Goal: Information Seeking & Learning: Check status

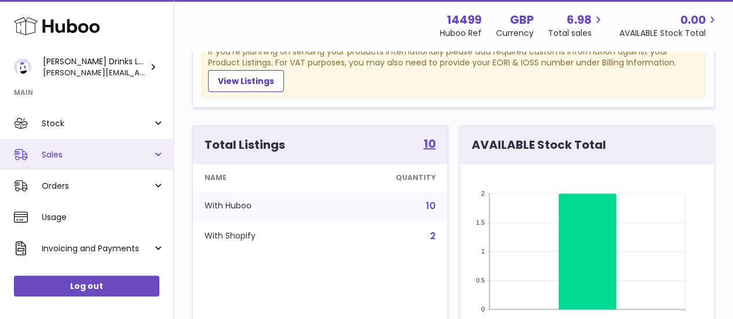
scroll to position [60, 0]
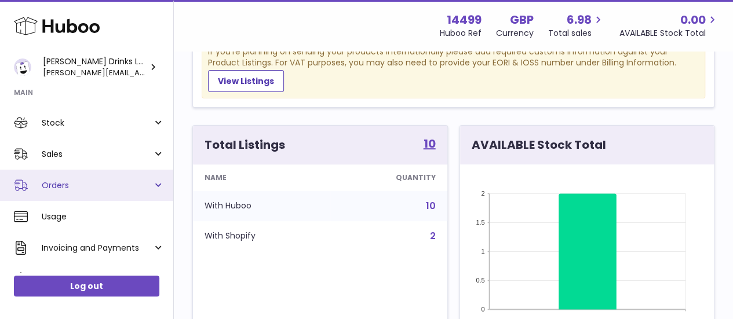
click at [155, 183] on link "Orders" at bounding box center [86, 185] width 173 height 31
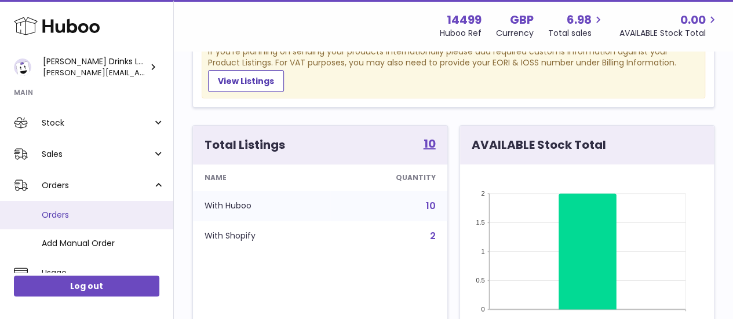
click at [68, 212] on span "Orders" at bounding box center [103, 215] width 123 height 11
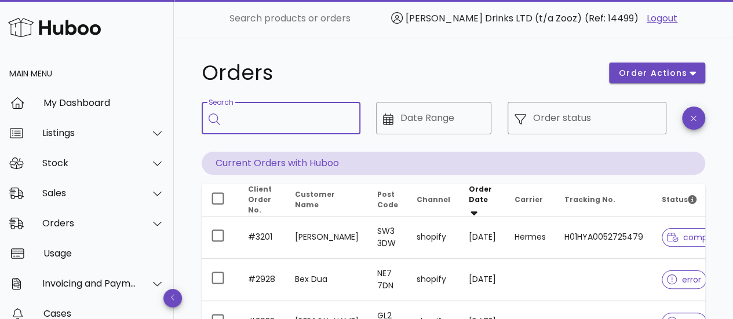
click at [270, 120] on input "Search" at bounding box center [289, 118] width 124 height 19
paste input "****"
type input "****"
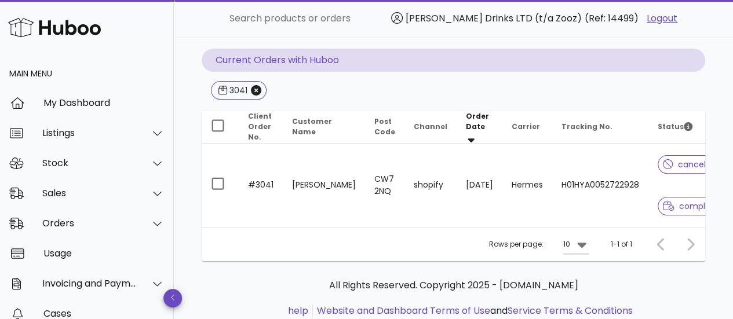
scroll to position [106, 0]
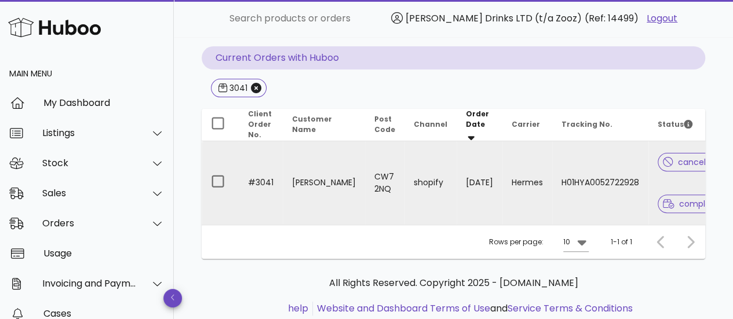
click at [261, 180] on td "#3041" at bounding box center [261, 182] width 44 height 83
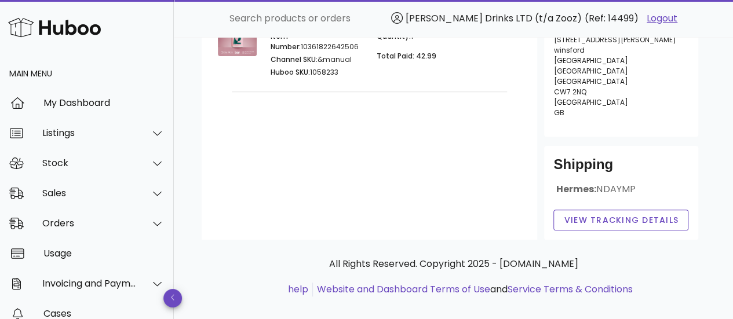
scroll to position [74, 0]
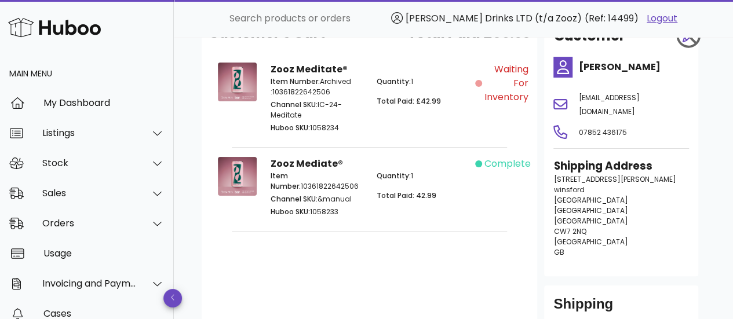
click at [306, 168] on div "Item Number: 10361822642506 Channel SKU: &manual Huboo SKU: 1058233" at bounding box center [317, 195] width 106 height 63
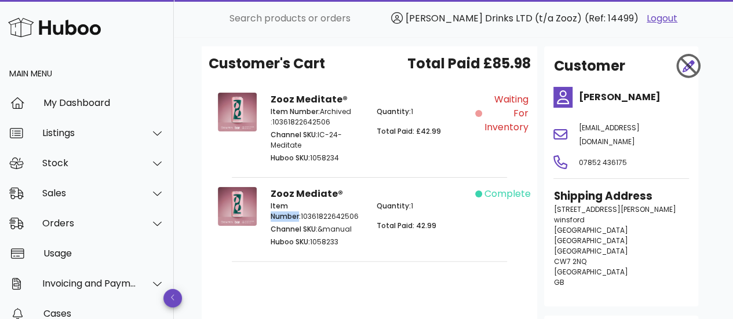
scroll to position [28, 0]
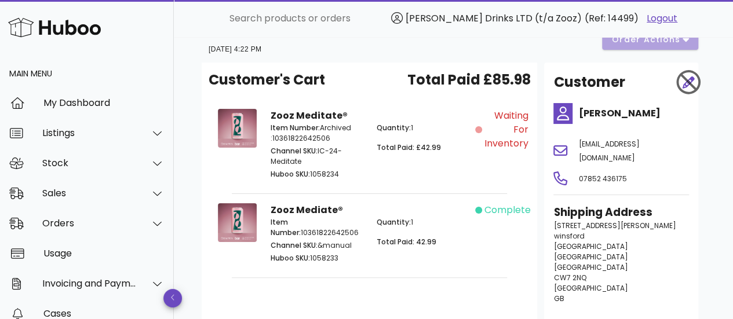
click at [405, 205] on div "Zooz Mediate® Item Number: 10361822642506 Channel SKU: &manual Huboo SKU: 10582…" at bounding box center [370, 235] width 212 height 77
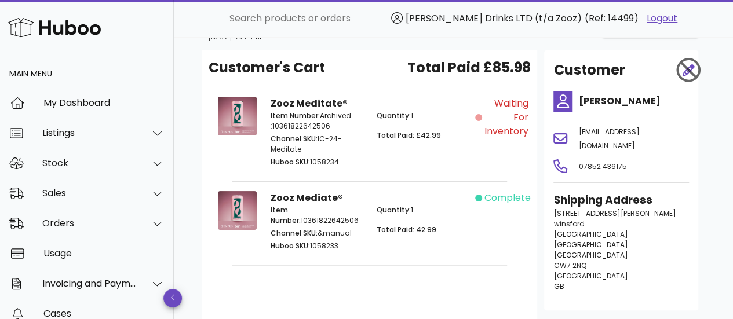
scroll to position [39, 0]
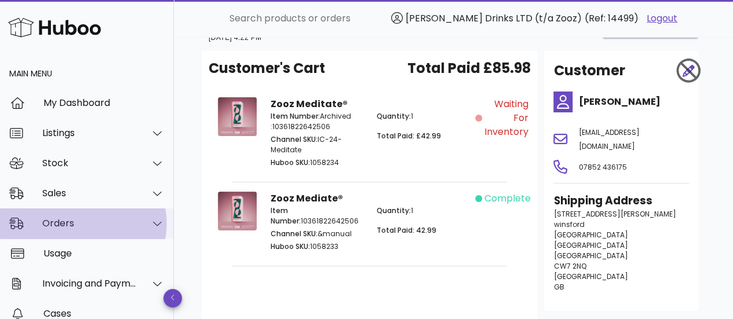
click at [155, 214] on div "Orders" at bounding box center [87, 224] width 174 height 30
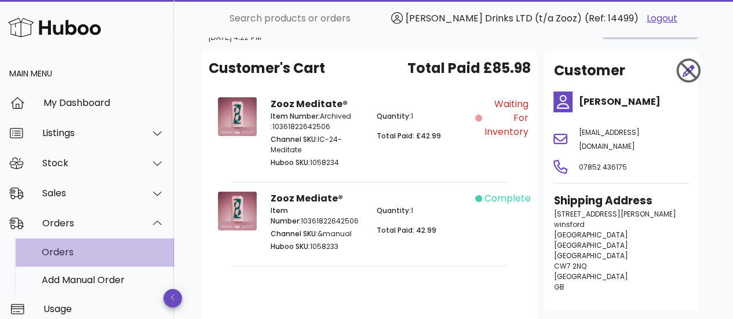
click at [92, 244] on div "Orders" at bounding box center [103, 252] width 123 height 25
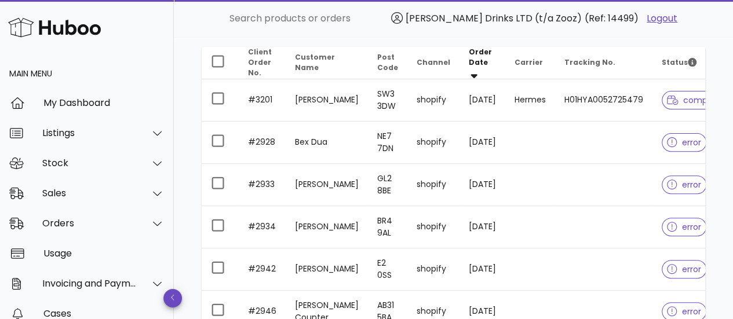
scroll to position [136, 0]
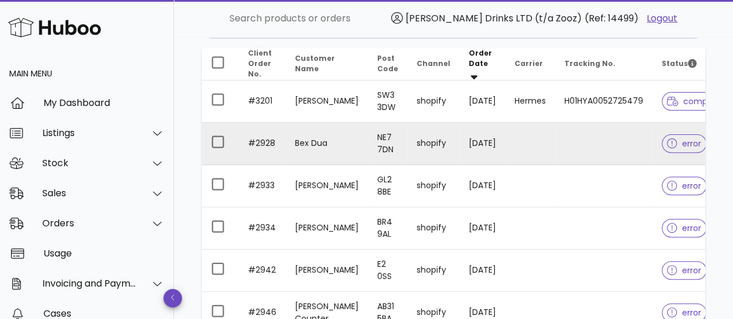
click at [670, 140] on span "error" at bounding box center [684, 144] width 34 height 8
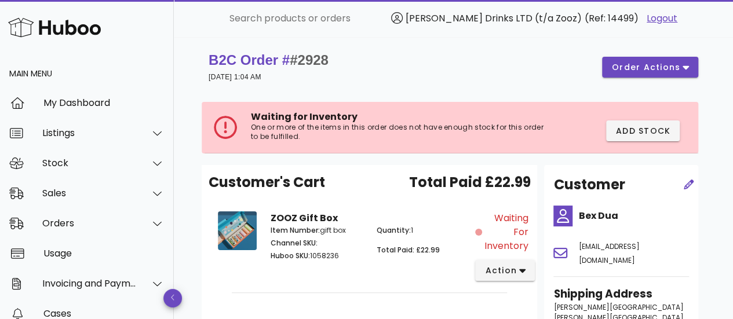
scroll to position [136, 0]
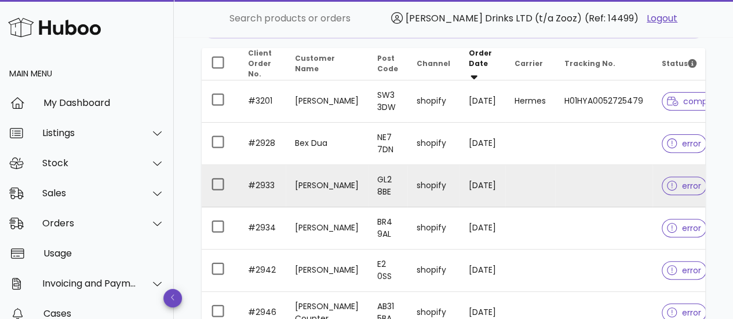
click at [674, 186] on span "error" at bounding box center [684, 186] width 34 height 8
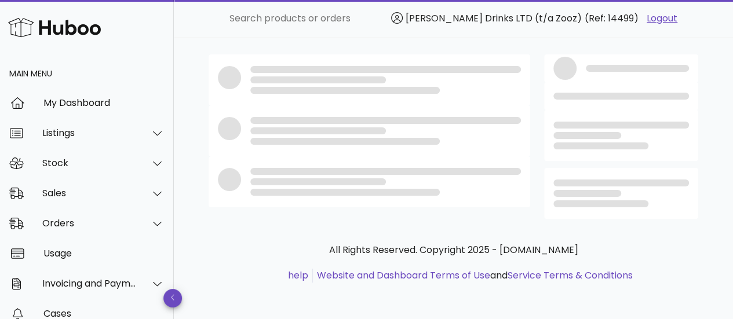
scroll to position [136, 0]
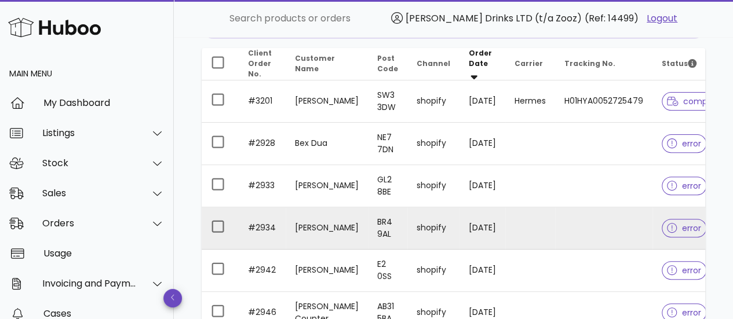
click at [675, 224] on span "error" at bounding box center [684, 228] width 34 height 8
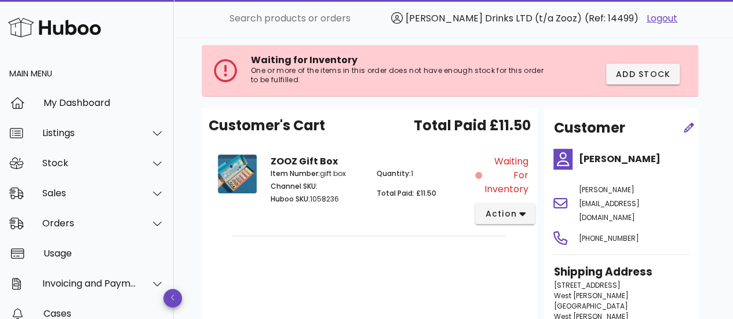
scroll to position [136, 0]
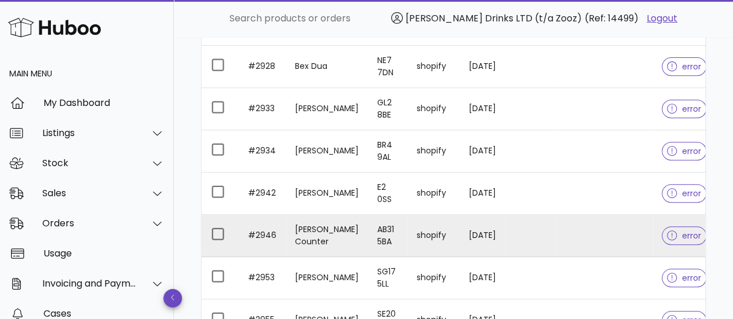
click at [671, 232] on span "error" at bounding box center [684, 236] width 34 height 8
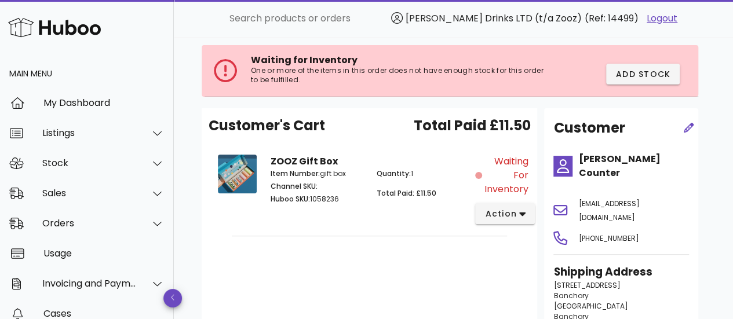
scroll to position [213, 0]
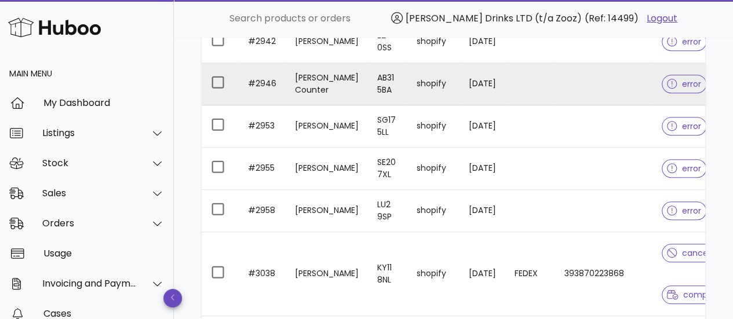
scroll to position [404, 0]
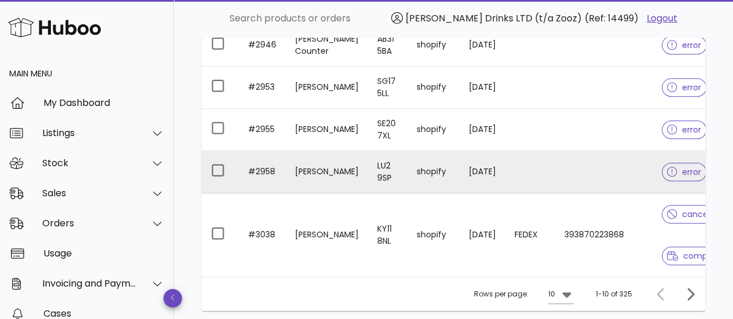
click at [667, 169] on div at bounding box center [674, 172] width 15 height 12
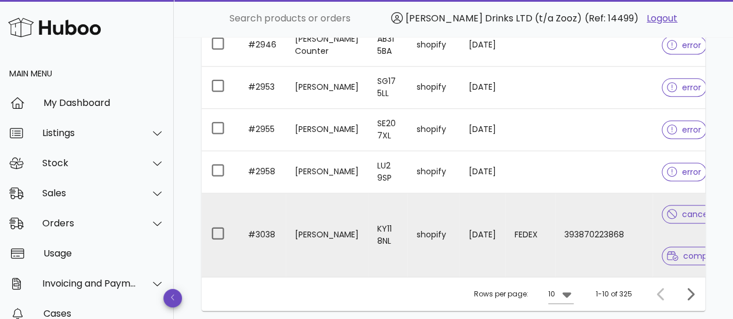
scroll to position [496, 0]
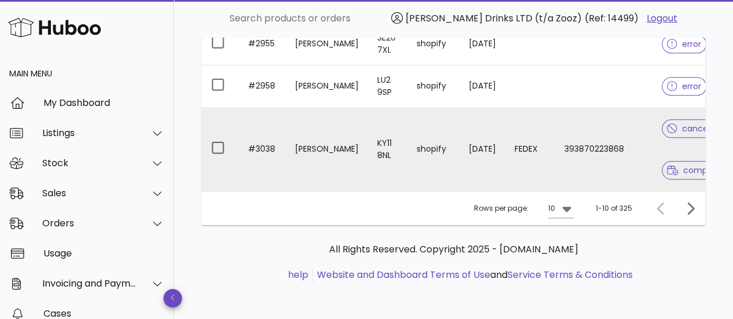
click at [674, 125] on span "cancelled" at bounding box center [694, 129] width 55 height 8
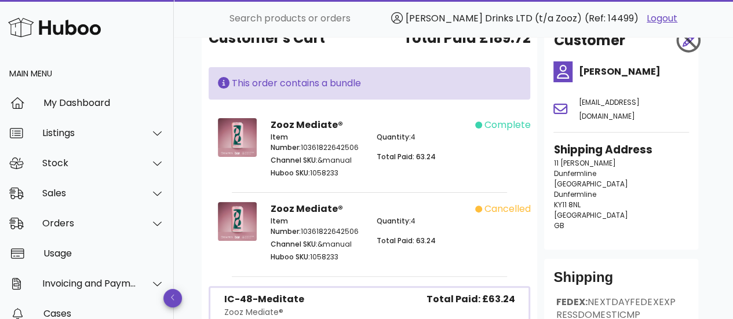
scroll to position [56, 0]
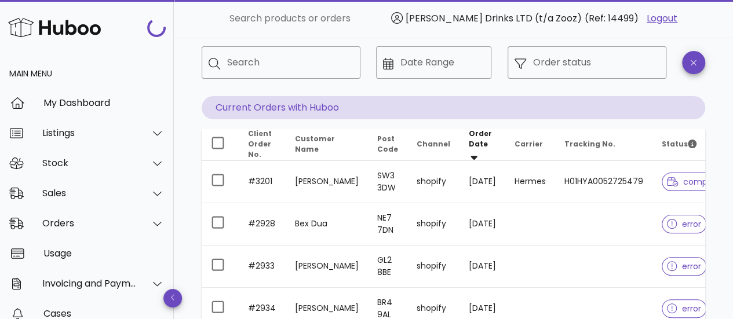
scroll to position [496, 0]
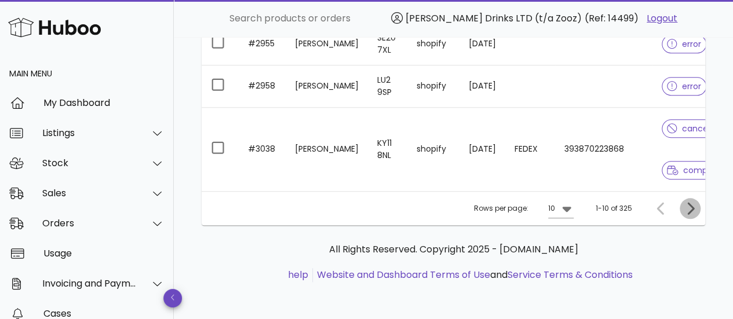
click at [695, 213] on icon "Next page" at bounding box center [690, 209] width 14 height 14
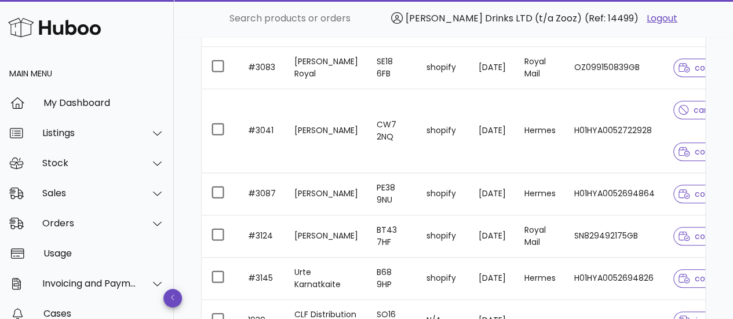
scroll to position [0, 50]
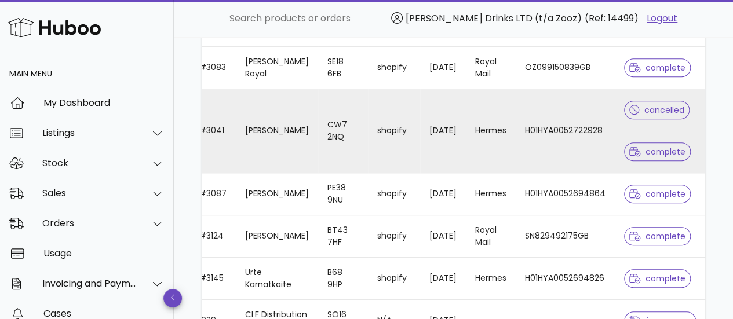
click at [620, 143] on td "cancelled complete" at bounding box center [660, 131] width 90 height 84
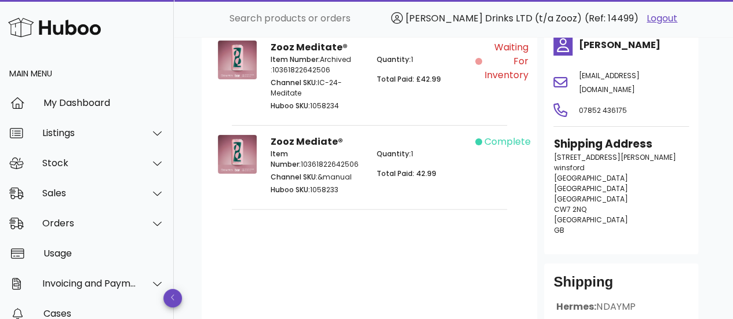
scroll to position [96, 0]
click at [471, 74] on div "Quantity: 1 Total Paid: £42.99" at bounding box center [423, 84] width 106 height 73
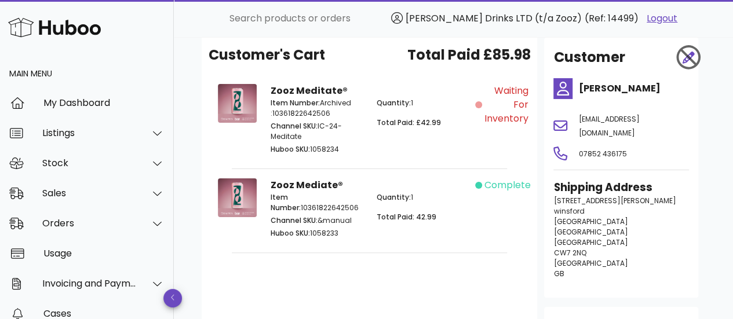
scroll to position [54, 0]
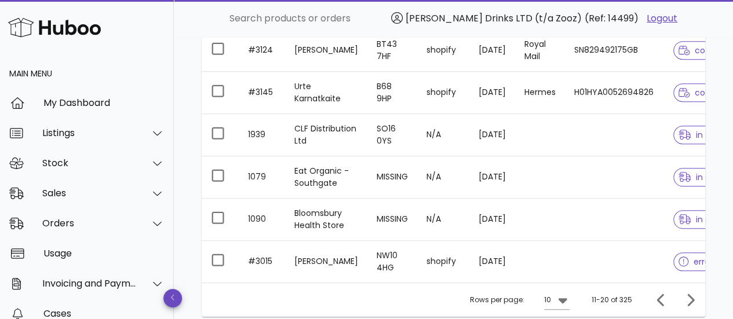
scroll to position [537, 0]
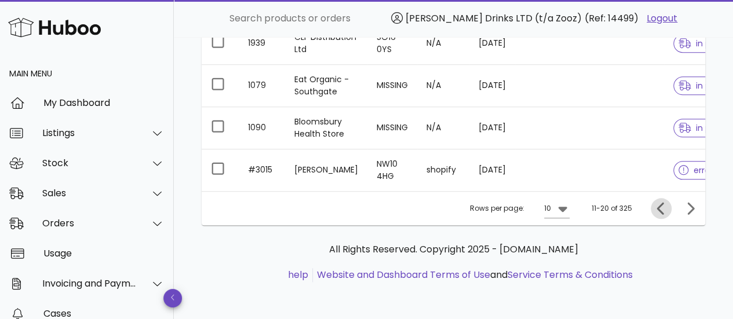
click at [655, 208] on icon "Previous page" at bounding box center [662, 209] width 14 height 14
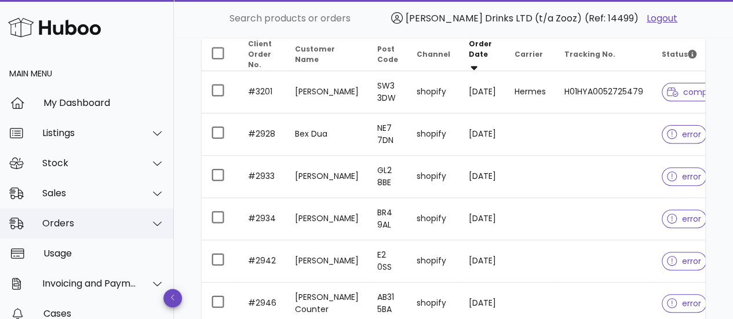
scroll to position [104, 0]
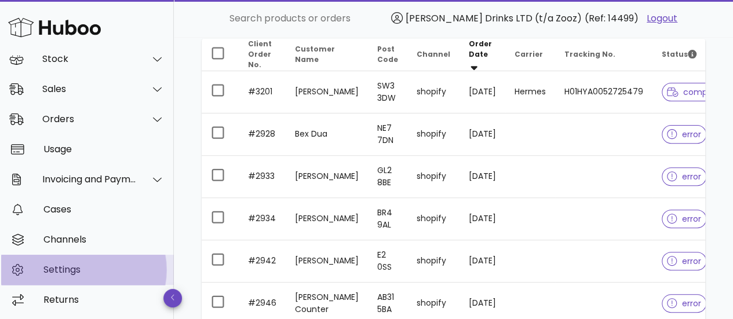
click at [93, 275] on div "Settings" at bounding box center [103, 269] width 121 height 11
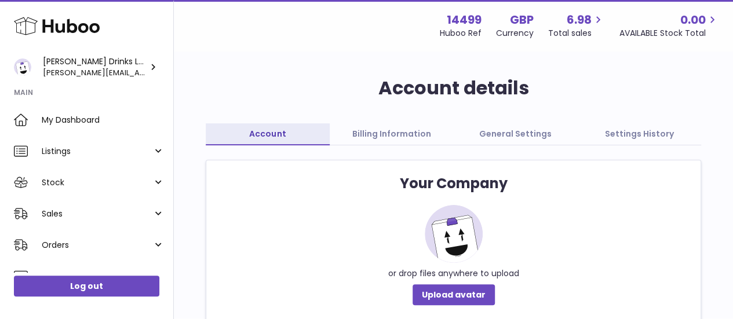
click at [523, 141] on link "General Settings" at bounding box center [516, 134] width 124 height 22
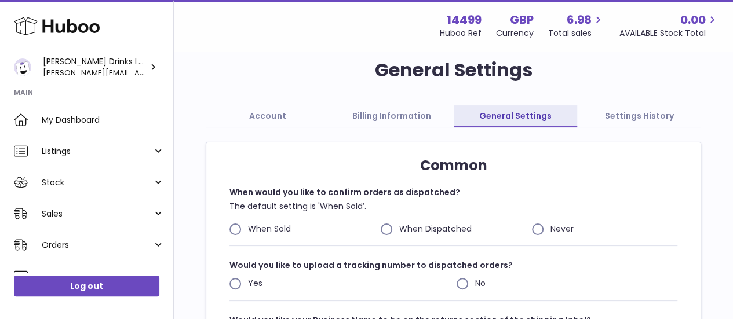
scroll to position [12, 0]
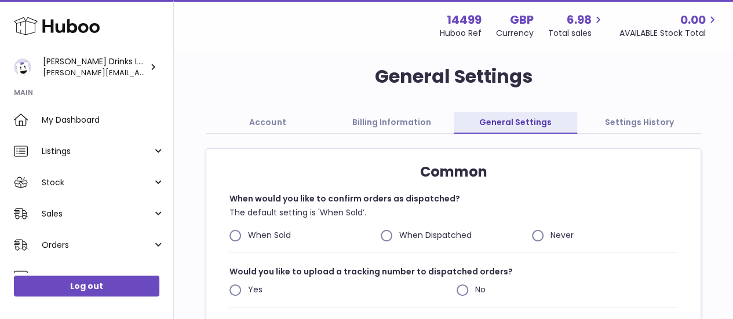
click at [602, 122] on link "Settings History" at bounding box center [639, 123] width 124 height 22
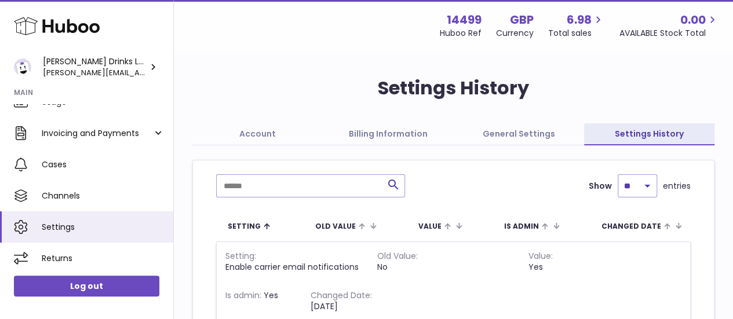
scroll to position [175, 0]
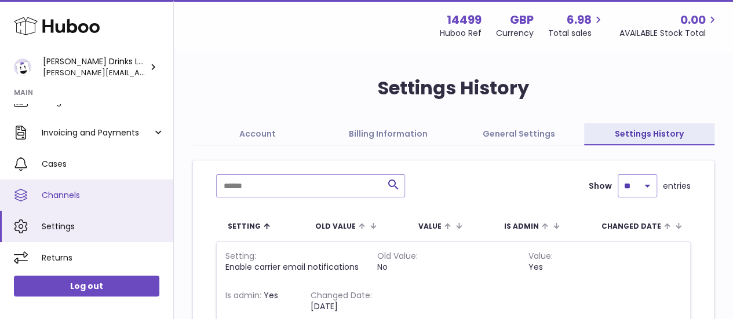
click at [92, 194] on span "Channels" at bounding box center [103, 195] width 123 height 11
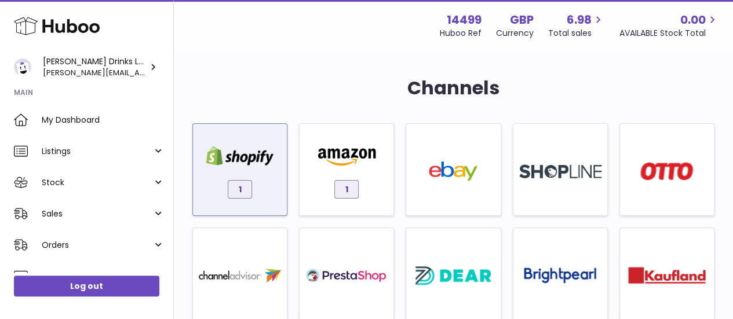
click at [253, 187] on div "1" at bounding box center [240, 173] width 82 height 74
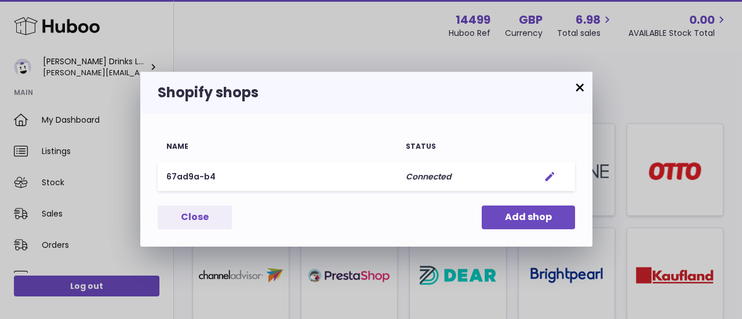
click at [546, 178] on em "button" at bounding box center [550, 177] width 12 height 12
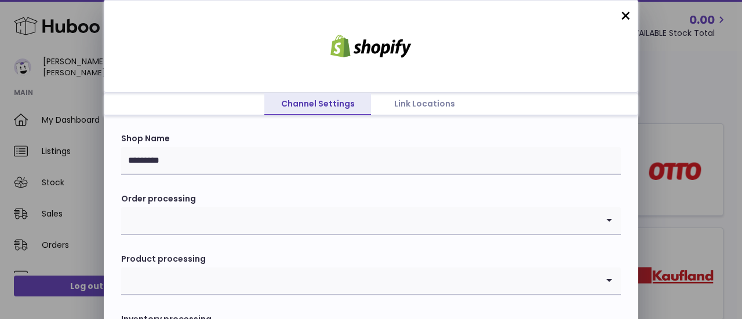
scroll to position [101, 0]
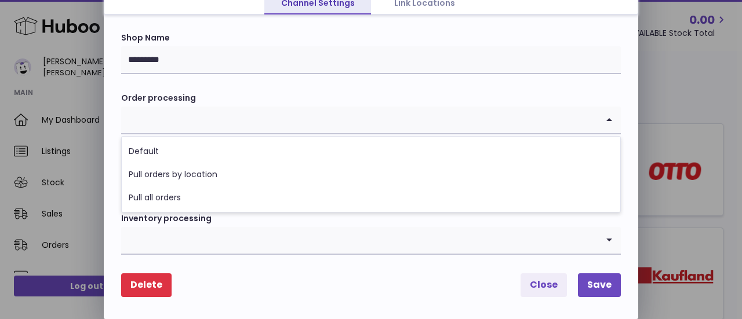
click at [612, 124] on icon "Search for option" at bounding box center [609, 120] width 23 height 27
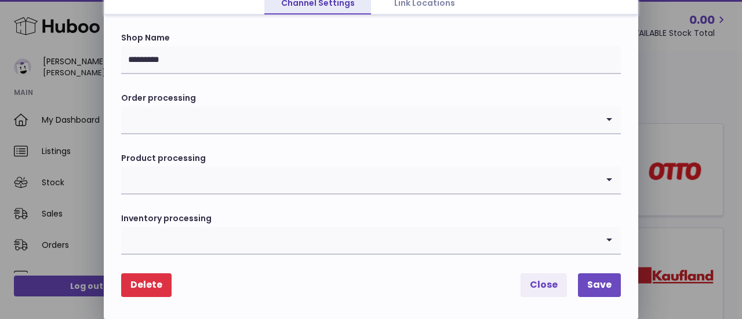
click at [612, 124] on icon "Search for option" at bounding box center [609, 120] width 23 height 27
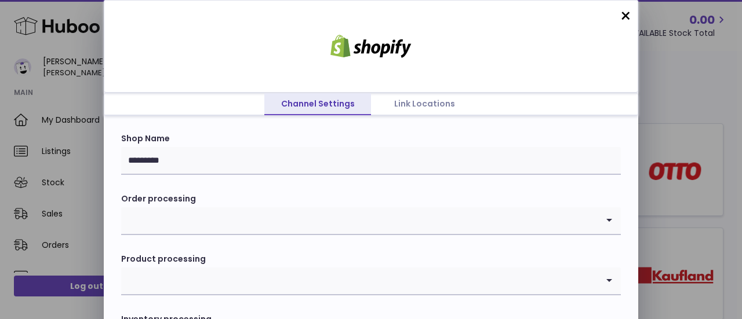
drag, startPoint x: 406, startPoint y: 116, endPoint x: 412, endPoint y: 106, distance: 11.2
click at [412, 106] on div "Channel Settings Link Locations × Shop Name ********* Order processing Loading.…" at bounding box center [371, 210] width 535 height 420
click at [412, 106] on link "Link Locations" at bounding box center [424, 104] width 107 height 22
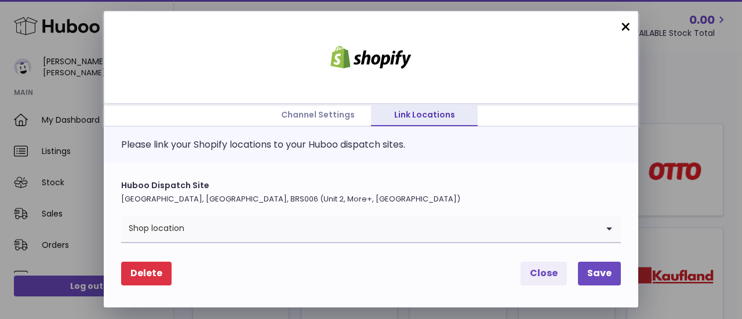
click at [318, 195] on p "United Kingdom, Severn Beach, BRS006 (Unit 2, More+, UK)" at bounding box center [371, 199] width 500 height 10
click at [323, 197] on p "United Kingdom, Severn Beach, BRS006 (Unit 2, More+, UK)" at bounding box center [371, 199] width 500 height 10
click at [190, 197] on p "United Kingdom, Severn Beach, BRS006 (Unit 2, More+, UK)" at bounding box center [371, 199] width 500 height 10
drag, startPoint x: 190, startPoint y: 197, endPoint x: 198, endPoint y: 197, distance: 8.7
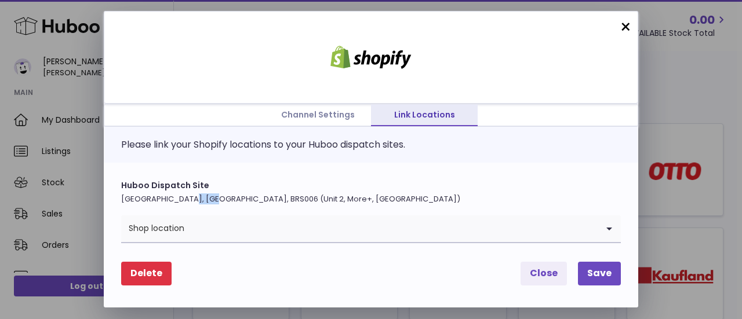
click at [198, 197] on p "United Kingdom, Severn Beach, BRS006 (Unit 2, More+, UK)" at bounding box center [371, 199] width 500 height 10
click at [260, 197] on p "United Kingdom, Severn Beach, BRS006 (Unit 2, More+, UK)" at bounding box center [371, 199] width 500 height 10
copy p "BRS006"
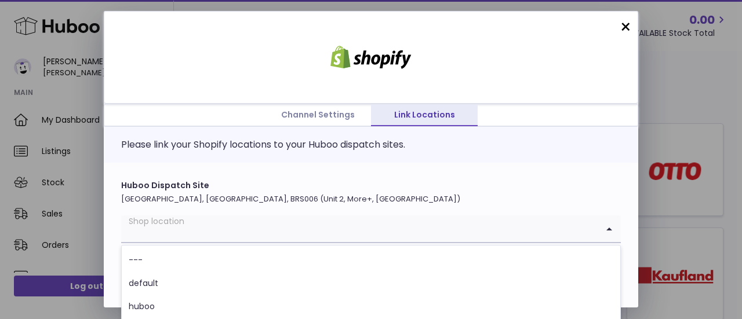
click at [605, 233] on icon "Search for option" at bounding box center [609, 229] width 23 height 27
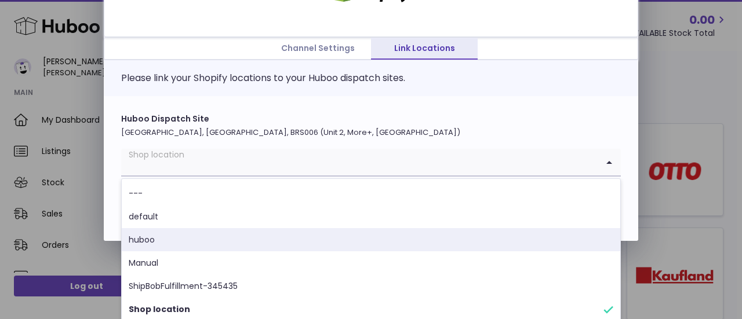
scroll to position [71, 0]
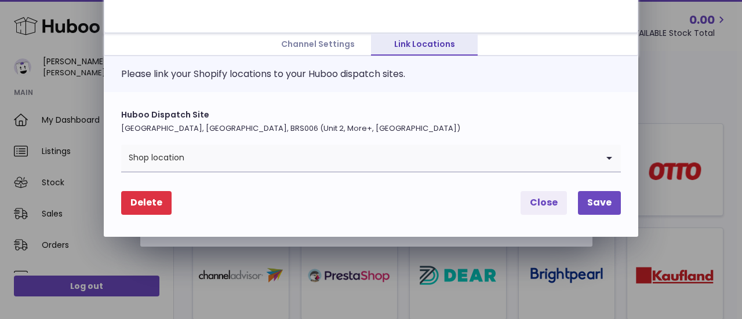
click at [213, 119] on div "Channel Settings Link Locations × Please link your Shopify locations to your Hu…" at bounding box center [371, 88] width 535 height 297
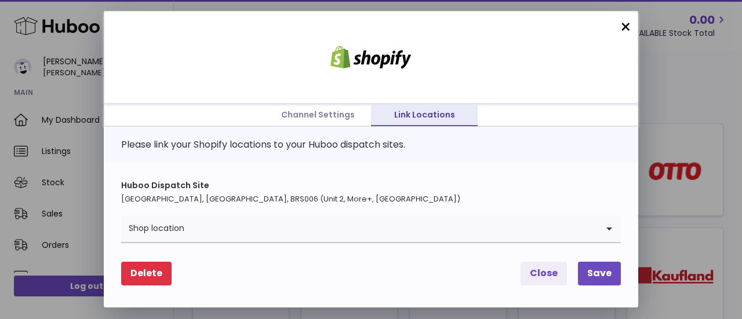
click at [250, 199] on p "United Kingdom, Severn Beach, BRS006 (Unit 2, More+, UK)" at bounding box center [371, 199] width 500 height 10
copy p "BRS006"
click at [255, 191] on label "Huboo Dispatch Site" at bounding box center [371, 185] width 500 height 11
click at [187, 196] on p "United Kingdom, Severn Beach, BRS006 (Unit 2, More+, UK)" at bounding box center [371, 199] width 500 height 10
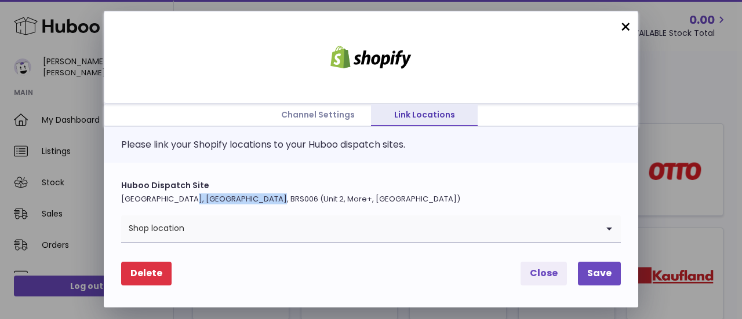
drag, startPoint x: 187, startPoint y: 196, endPoint x: 246, endPoint y: 199, distance: 59.2
click at [246, 199] on p "United Kingdom, Severn Beach, BRS006 (Unit 2, More+, UK)" at bounding box center [371, 199] width 500 height 10
copy p "Severn Beach, BRS006"
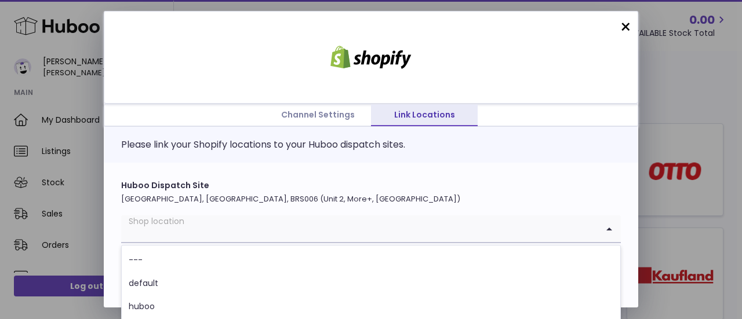
click at [610, 231] on icon "Search for option" at bounding box center [609, 229] width 23 height 27
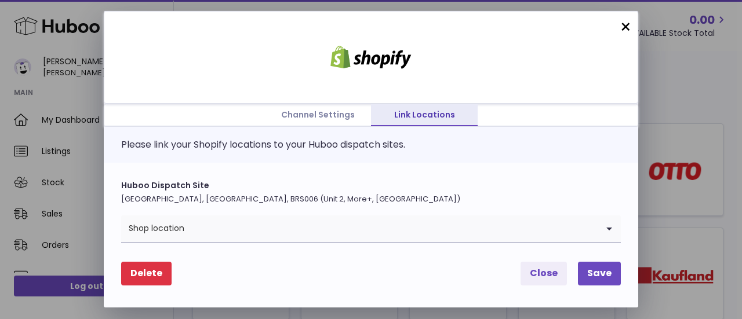
click at [338, 114] on link "Channel Settings" at bounding box center [317, 115] width 107 height 22
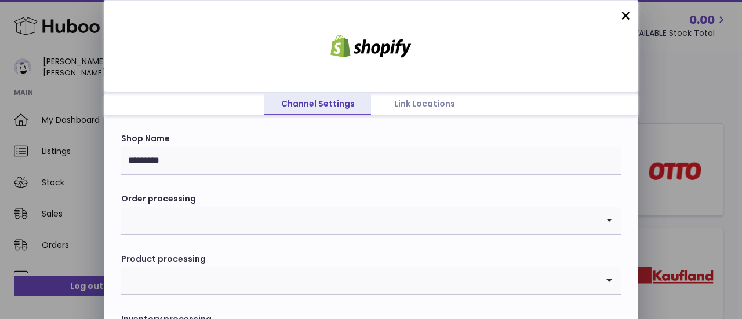
click at [412, 104] on link "Link Locations" at bounding box center [424, 104] width 107 height 22
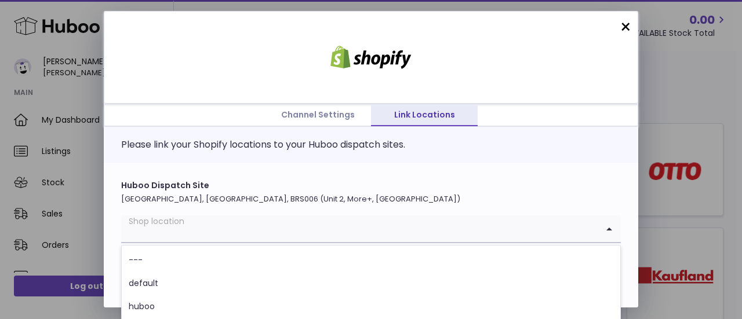
click at [607, 232] on icon "Search for option" at bounding box center [609, 229] width 23 height 27
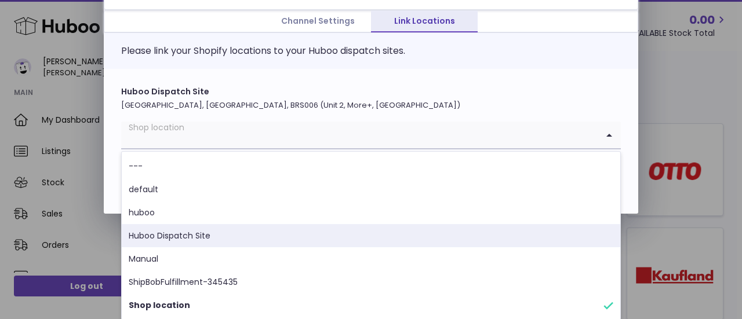
click at [226, 227] on li "Huboo Dispatch Site" at bounding box center [371, 235] width 499 height 23
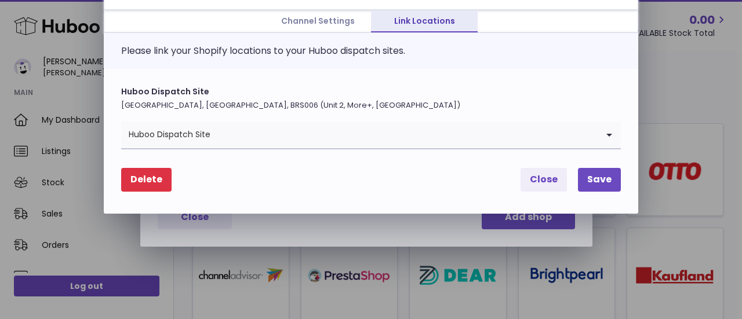
scroll to position [0, 0]
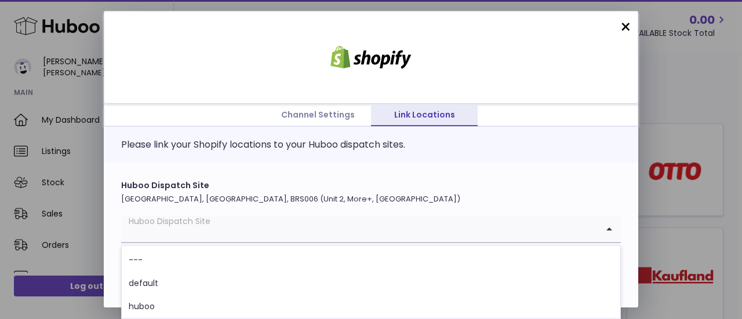
click at [612, 227] on icon "Search for option" at bounding box center [609, 229] width 23 height 27
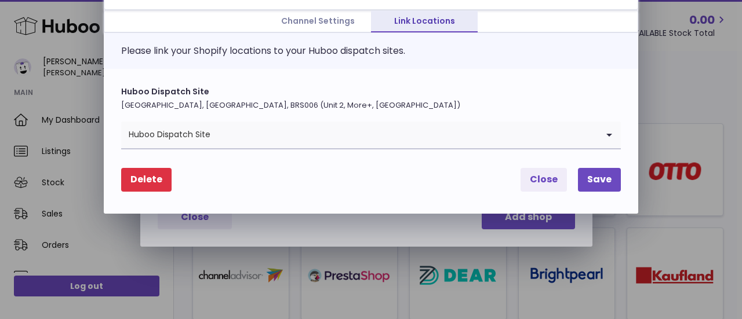
click at [114, 116] on div "Channel Settings Link Locations × Please link your Shopify locations to your Hu…" at bounding box center [371, 65] width 535 height 297
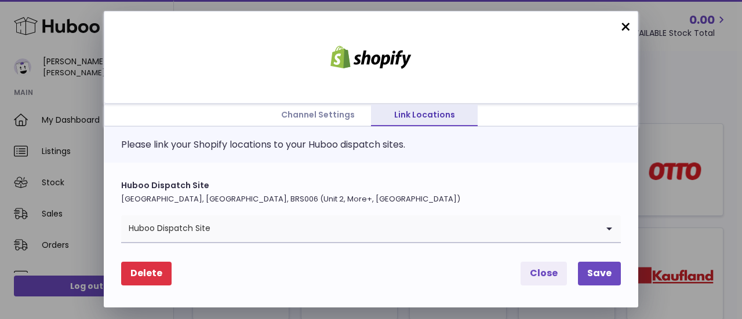
click at [609, 232] on icon "Search for option" at bounding box center [609, 229] width 23 height 27
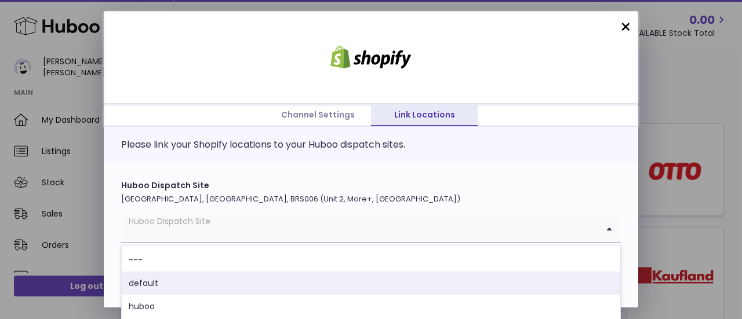
scroll to position [94, 0]
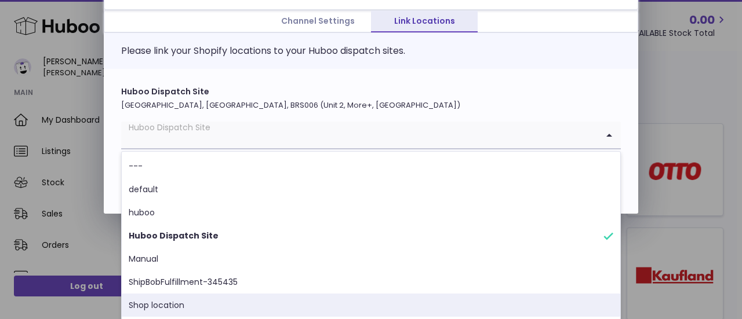
click at [213, 307] on li "Shop location" at bounding box center [371, 305] width 499 height 23
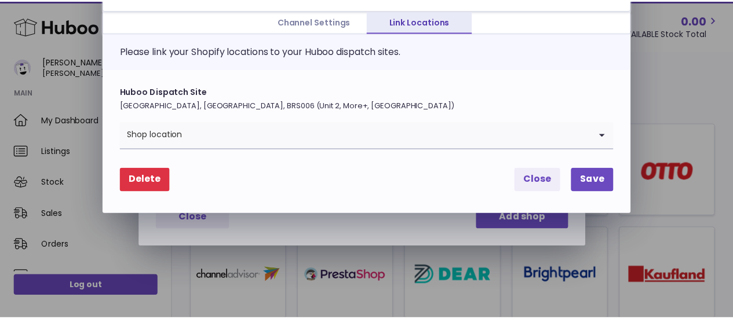
scroll to position [0, 0]
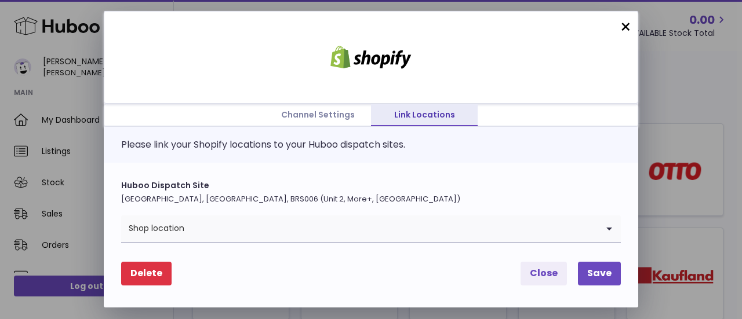
click at [519, 274] on div "Delete Close Save" at bounding box center [371, 274] width 500 height 24
click at [531, 274] on button "Close" at bounding box center [544, 274] width 46 height 24
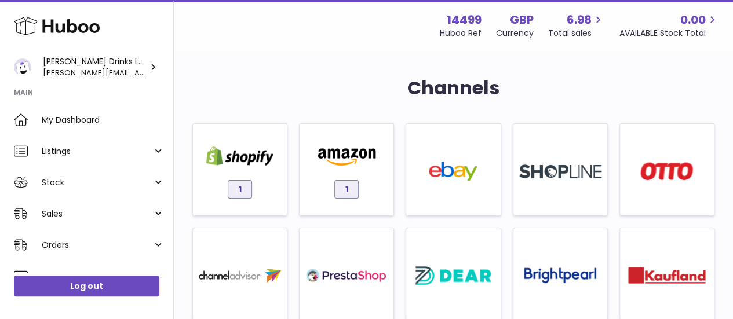
click at [110, 99] on div at bounding box center [366, 159] width 733 height 319
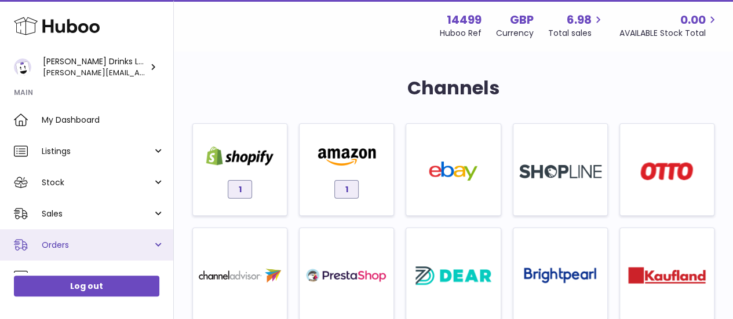
click at [159, 246] on link "Orders" at bounding box center [86, 245] width 173 height 31
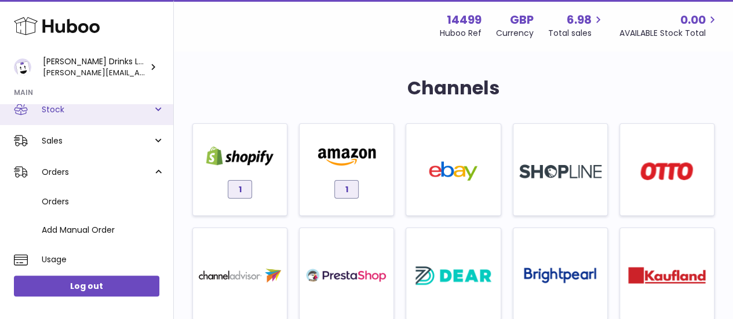
scroll to position [78, 0]
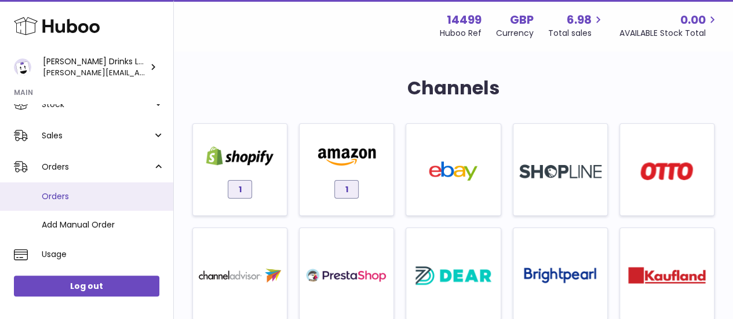
click at [97, 200] on span "Orders" at bounding box center [103, 196] width 123 height 11
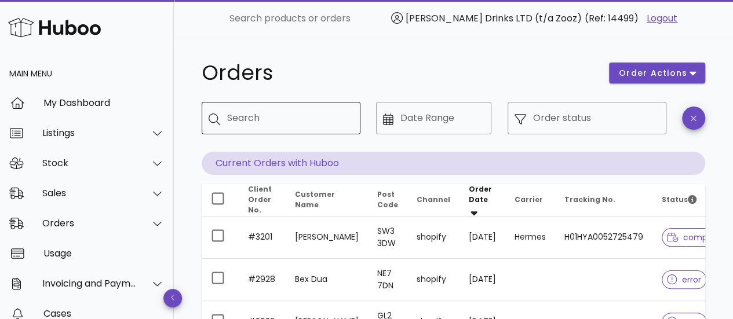
click at [274, 125] on input "Search" at bounding box center [289, 118] width 124 height 19
paste input "****"
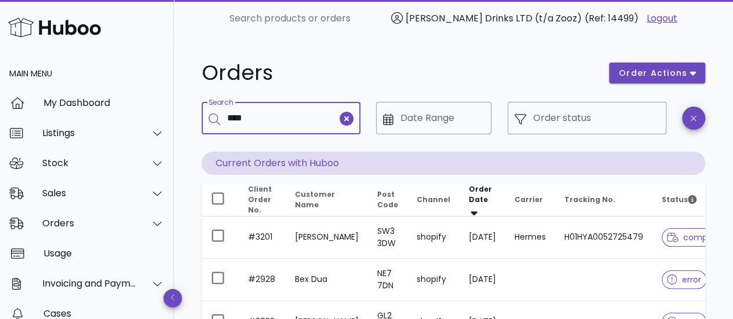
type input "****"
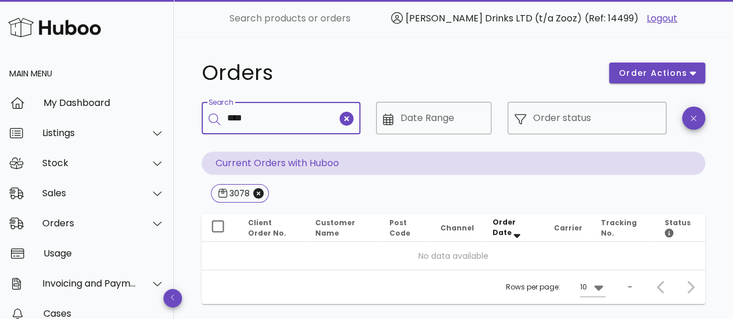
type input "****"
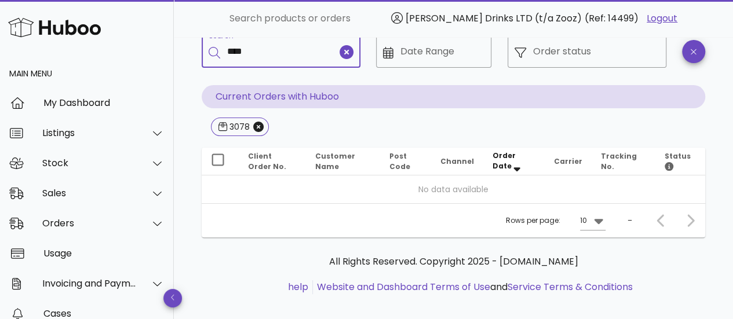
scroll to position [68, 0]
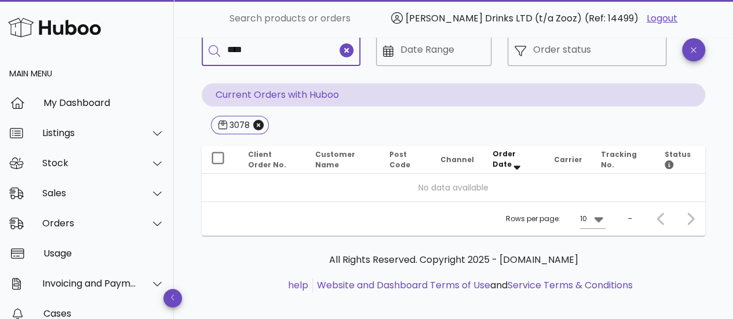
click at [269, 53] on input "****" at bounding box center [282, 50] width 110 height 19
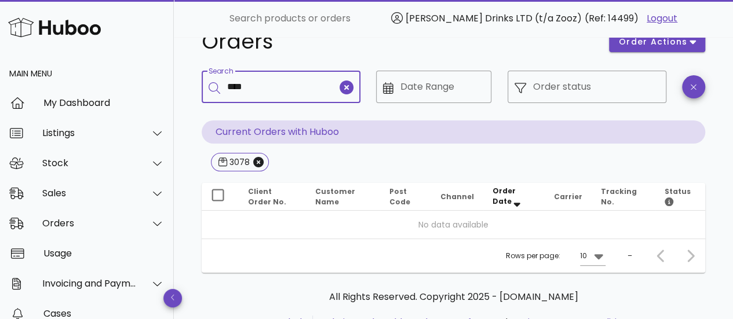
scroll to position [31, 0]
click at [342, 85] on icon "clear icon" at bounding box center [347, 88] width 14 height 14
paste input "**********"
type input "**********"
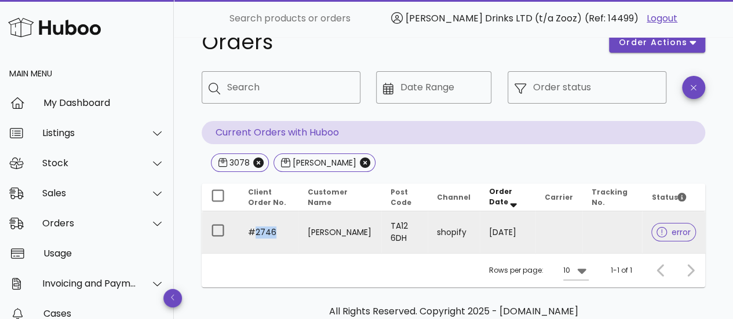
drag, startPoint x: 277, startPoint y: 234, endPoint x: 253, endPoint y: 233, distance: 23.2
click at [253, 233] on td "#2746" at bounding box center [269, 233] width 60 height 42
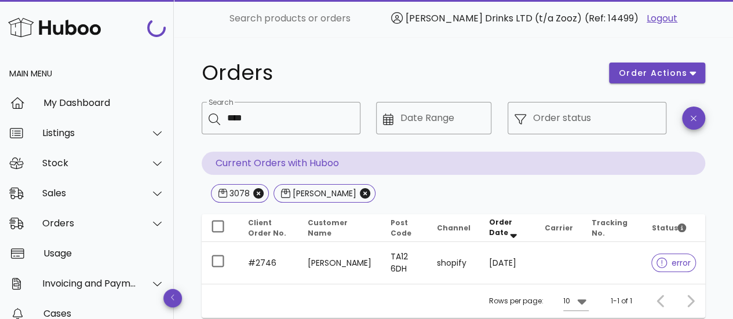
scroll to position [31, 0]
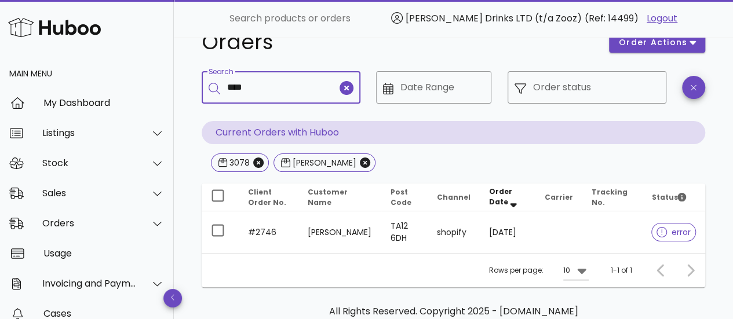
click at [249, 86] on input "****" at bounding box center [282, 87] width 110 height 19
click at [347, 84] on icon "clear icon" at bounding box center [347, 88] width 14 height 14
click at [266, 90] on input "Search" at bounding box center [289, 87] width 124 height 19
paste input "****"
type input "****"
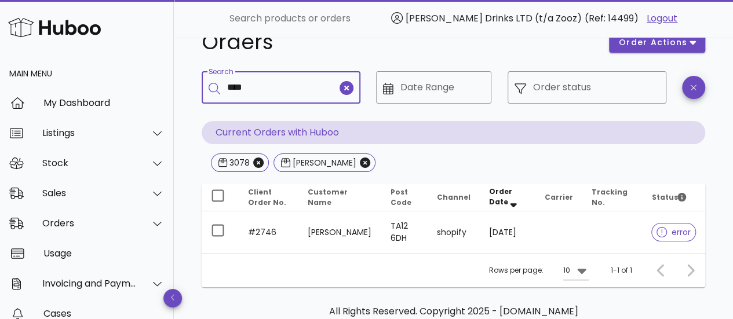
click at [352, 85] on icon "clear icon" at bounding box center [347, 88] width 14 height 14
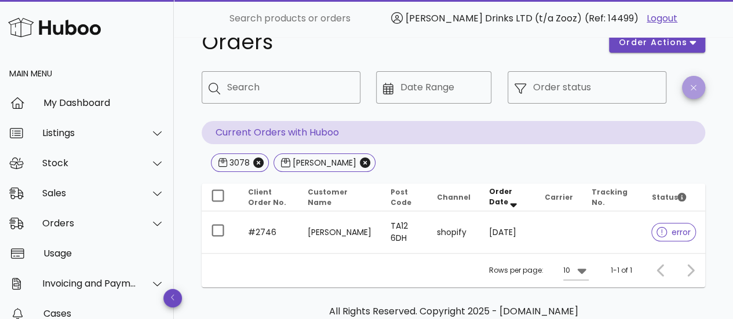
click at [696, 90] on icon "button" at bounding box center [693, 87] width 5 height 9
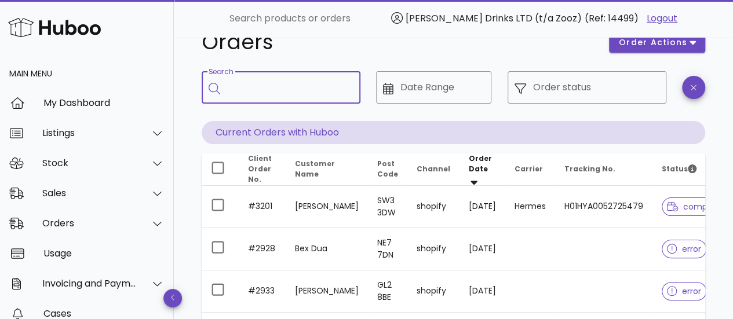
click at [275, 89] on input "Search" at bounding box center [289, 87] width 124 height 19
paste input "****"
type input "****"
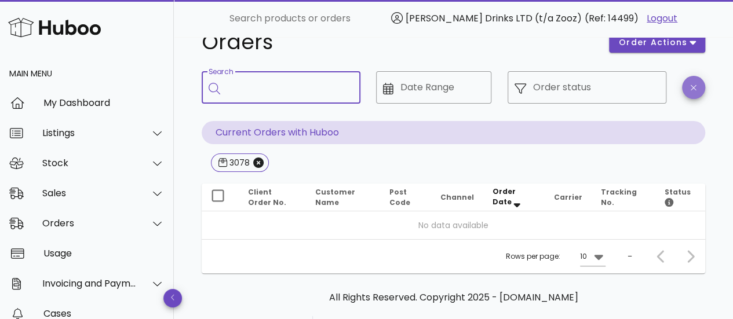
click at [699, 89] on span "button" at bounding box center [693, 87] width 23 height 9
